Goal: Use online tool/utility

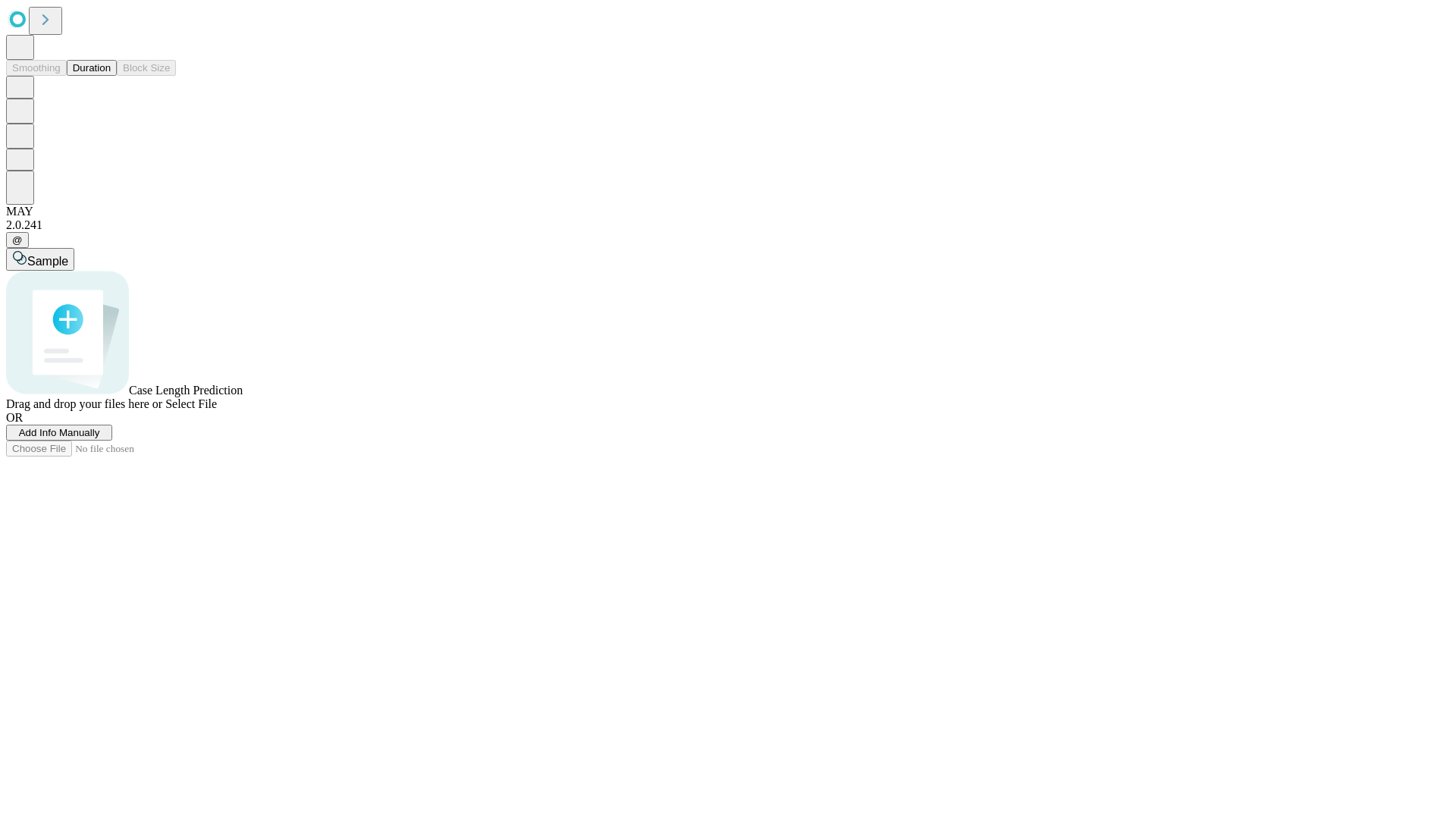
click at [217, 410] on span "Select File" at bounding box center [191, 404] width 51 height 13
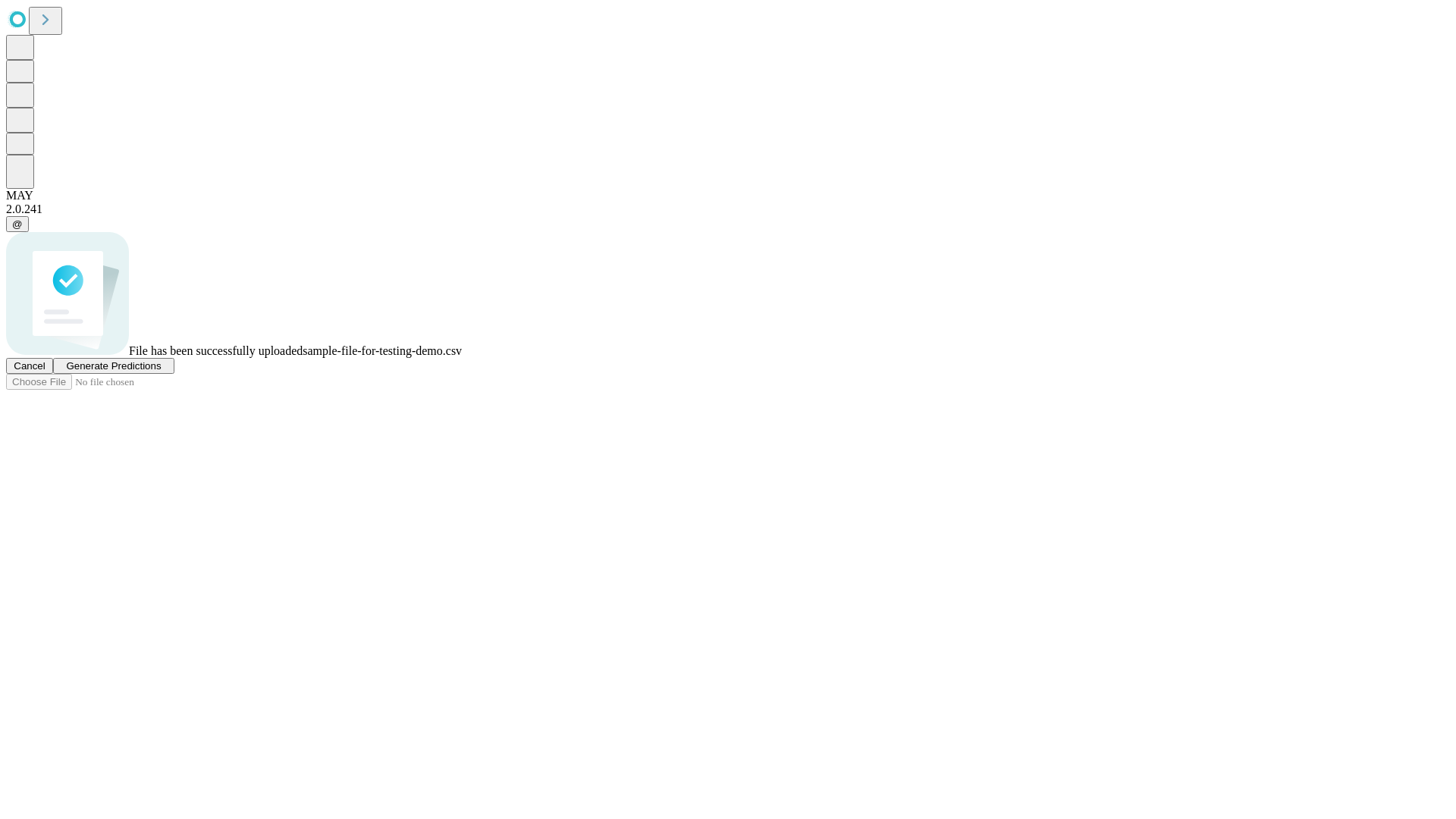
click at [161, 372] on span "Generate Predictions" at bounding box center [113, 366] width 95 height 11
